Goal: Check status: Check status

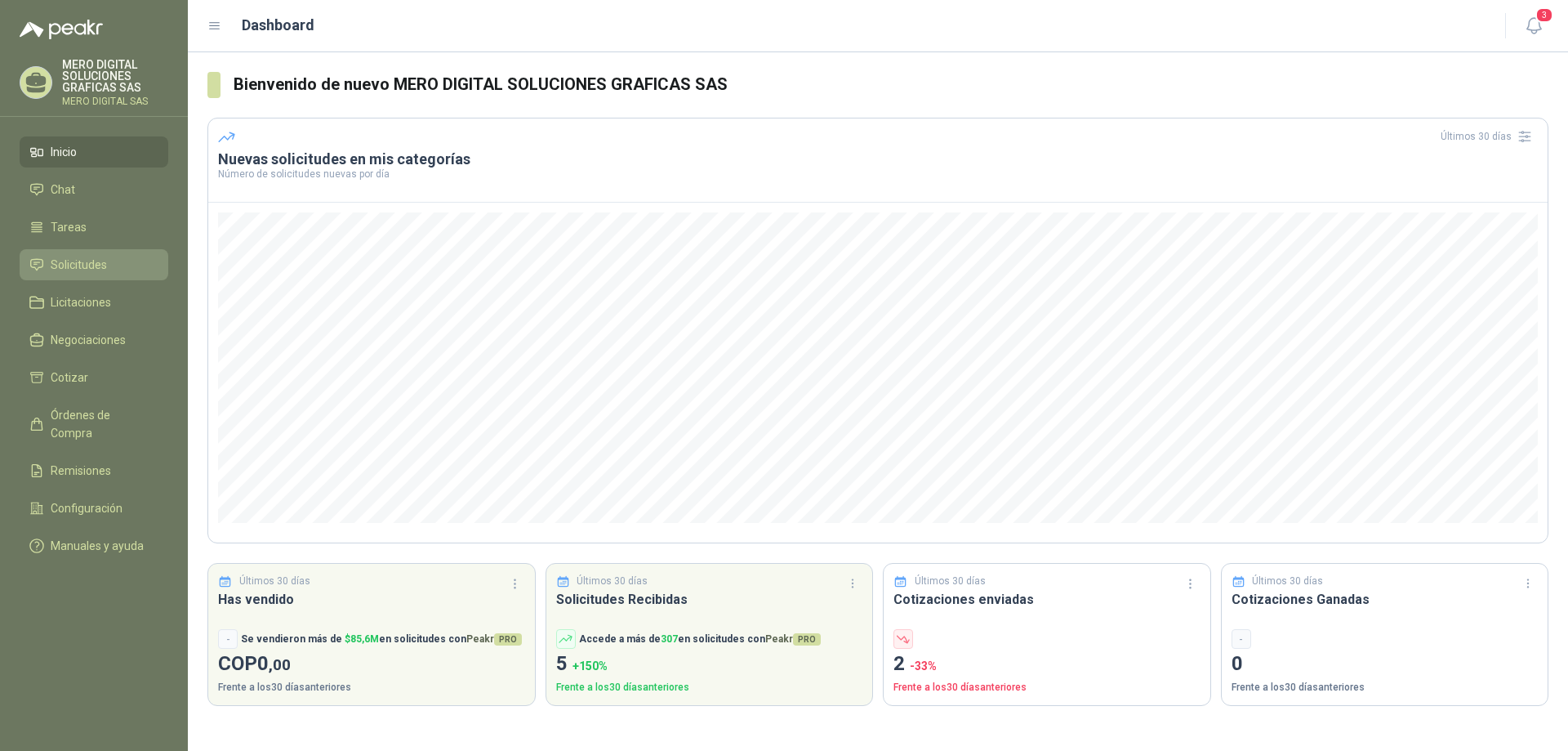
click at [112, 263] on li "Solicitudes" at bounding box center [94, 264] width 129 height 18
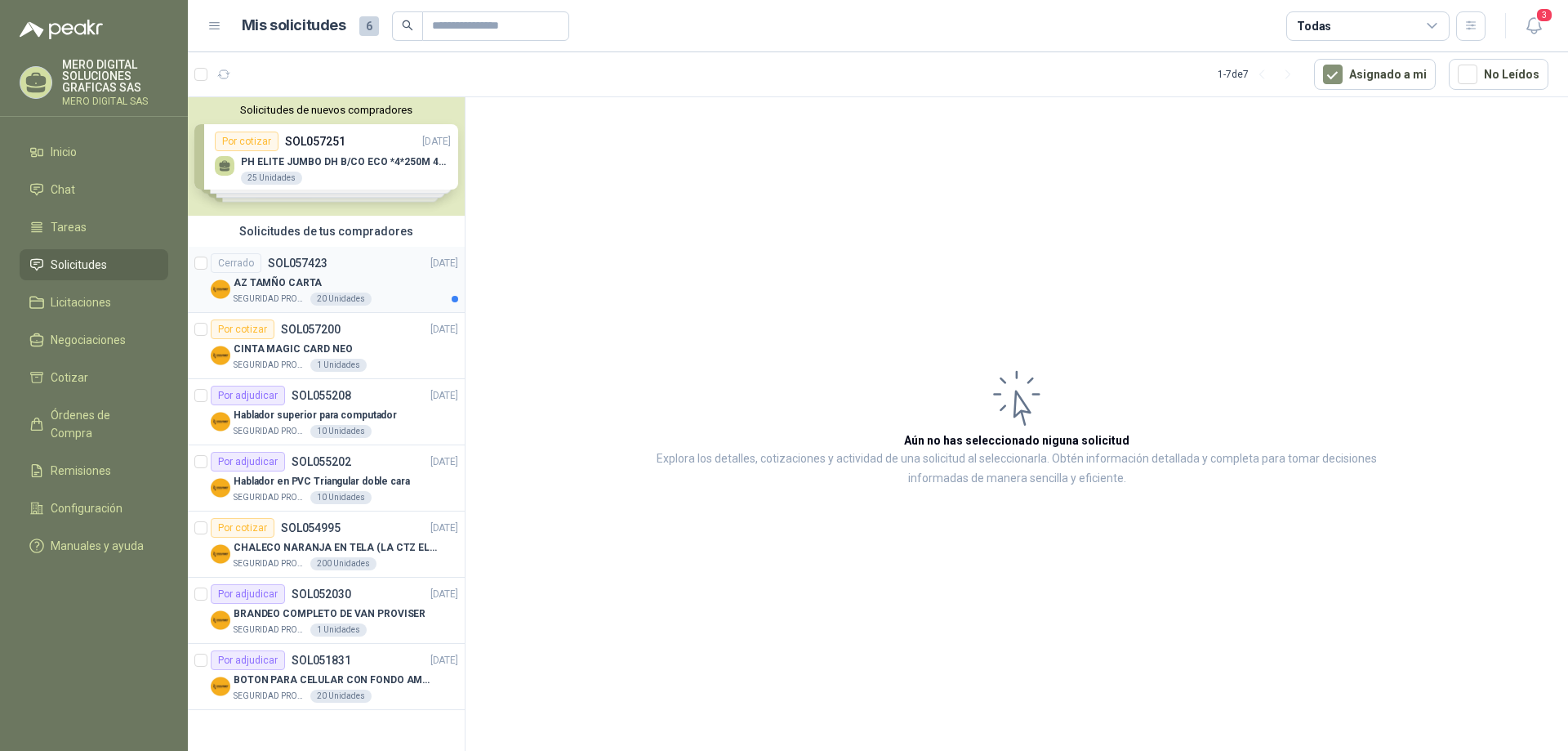
click at [424, 298] on div "SEGURIDAD PROVISER LTDA 20 Unidades" at bounding box center [346, 298] width 225 height 13
